Goal: Task Accomplishment & Management: Use online tool/utility

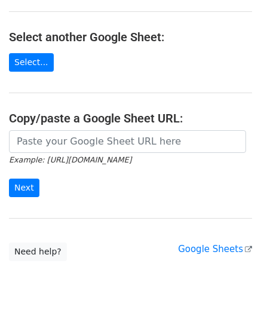
scroll to position [120, 0]
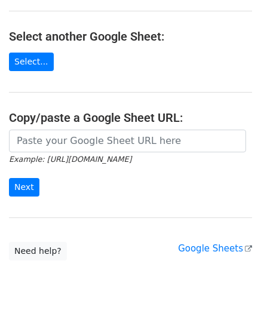
drag, startPoint x: 55, startPoint y: 127, endPoint x: 55, endPoint y: 135, distance: 8.4
click at [55, 127] on main "Choose a Google Sheet Use one of the options below... Use a recent Google Sheet…" at bounding box center [130, 74] width 261 height 371
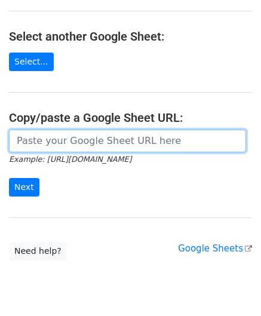
drag, startPoint x: 60, startPoint y: 145, endPoint x: 60, endPoint y: 132, distance: 13.2
click at [60, 145] on input "url" at bounding box center [127, 141] width 237 height 23
paste input "[URL][DOMAIN_NAME]"
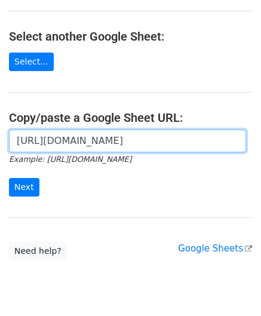
scroll to position [0, 243]
type input "[URL][DOMAIN_NAME]"
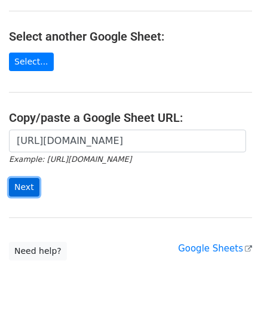
click at [29, 182] on input "Next" at bounding box center [24, 187] width 31 height 19
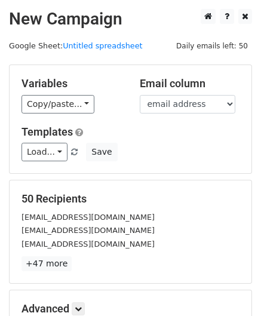
scroll to position [146, 0]
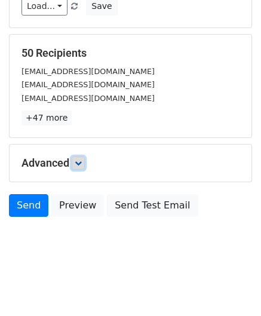
click at [83, 157] on link at bounding box center [78, 163] width 13 height 13
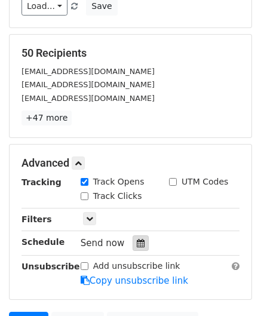
click at [139, 239] on div at bounding box center [141, 244] width 16 height 16
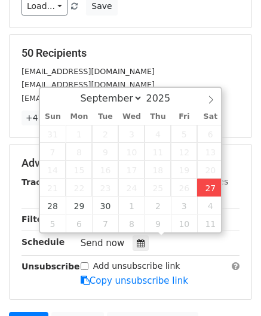
type input "2025-09-27 14:54"
type input "02"
type input "54"
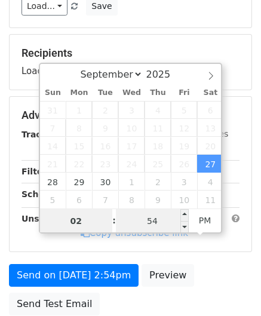
paste input "5"
type input "5"
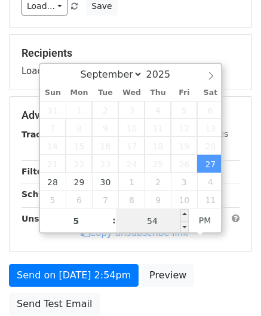
type input "2025-09-27 17:54"
type input "05"
click at [166, 223] on input "54" at bounding box center [152, 221] width 73 height 24
type input "00"
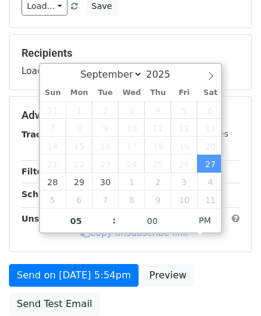
type input "2025-09-27 17:00"
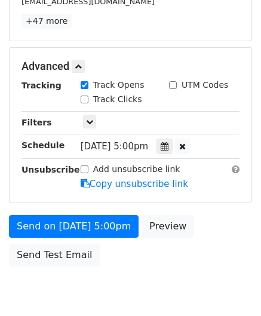
scroll to position [291, 0]
